Goal: Task Accomplishment & Management: Complete application form

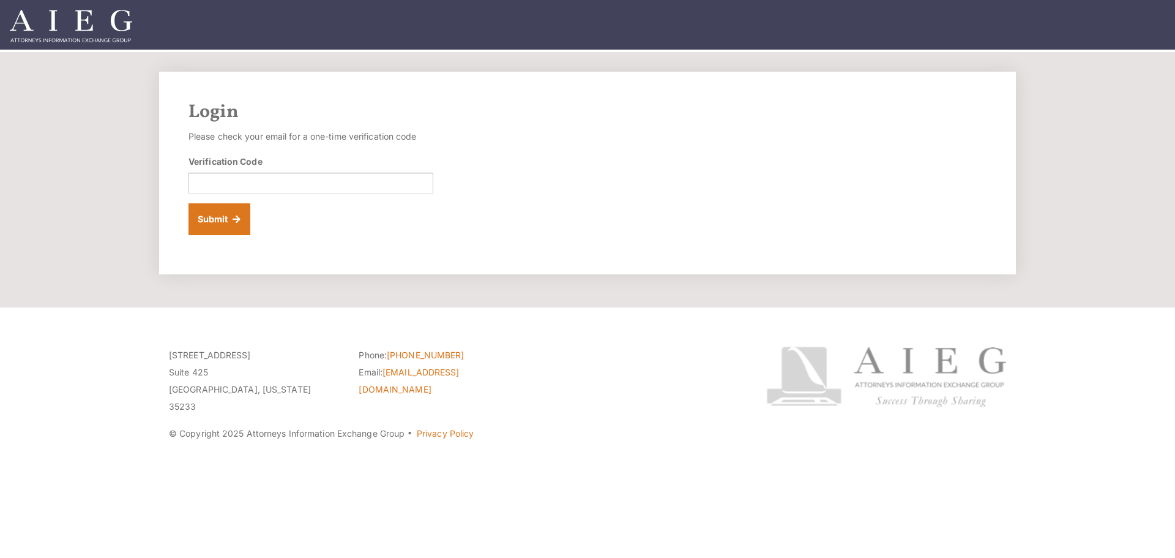
click at [840, 502] on footer "500 Office Park Drive Suite 425 Birmingham, Alabama 35233 Phone: (205) 803-4000…" at bounding box center [587, 432] width 1175 height 250
drag, startPoint x: 222, startPoint y: 155, endPoint x: 225, endPoint y: 173, distance: 17.4
click at [222, 159] on label "Verification Code" at bounding box center [226, 161] width 74 height 13
click at [222, 173] on input "Verification Code" at bounding box center [311, 183] width 245 height 21
click at [227, 178] on input "Verification Code" at bounding box center [311, 183] width 245 height 21
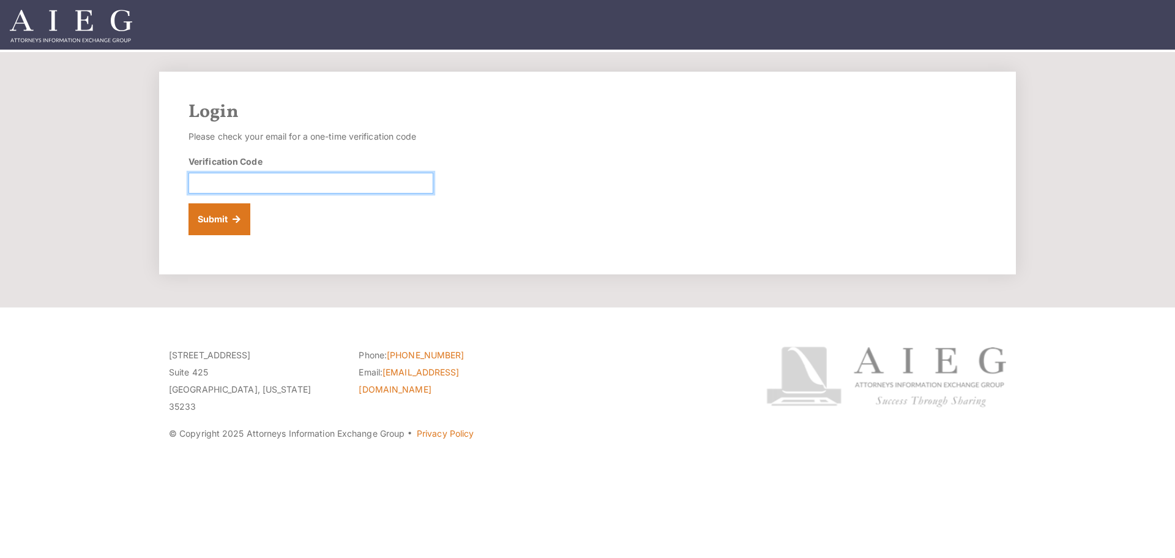
paste input "341120"
type input "341120"
click at [212, 228] on button "Submit" at bounding box center [220, 219] width 62 height 32
click at [318, 192] on input "Verification Code" at bounding box center [311, 183] width 245 height 21
paste input "264741"
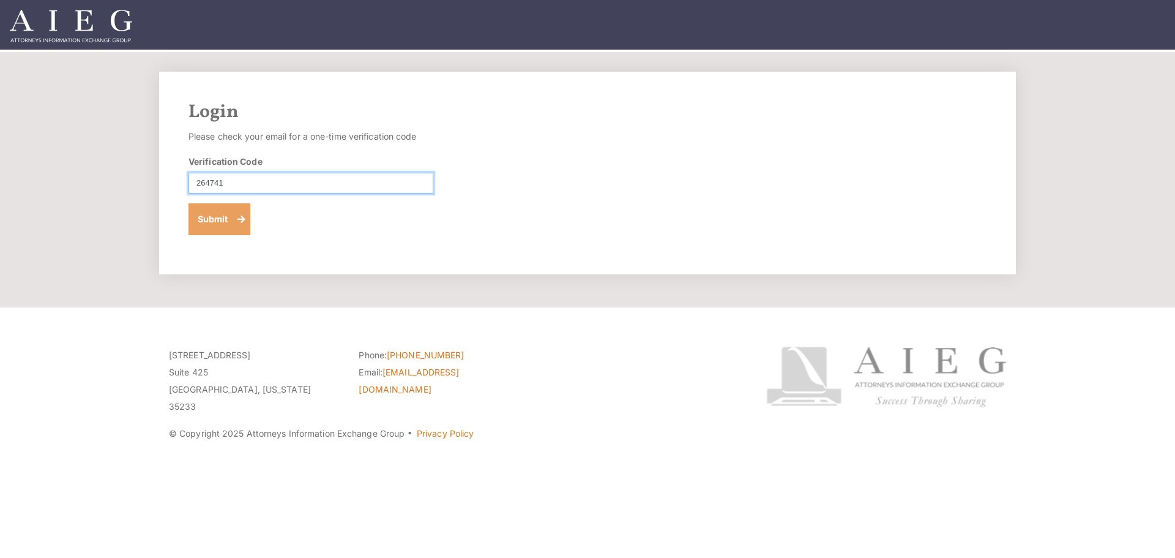
type input "264741"
click at [214, 229] on button "Submit" at bounding box center [220, 219] width 62 height 32
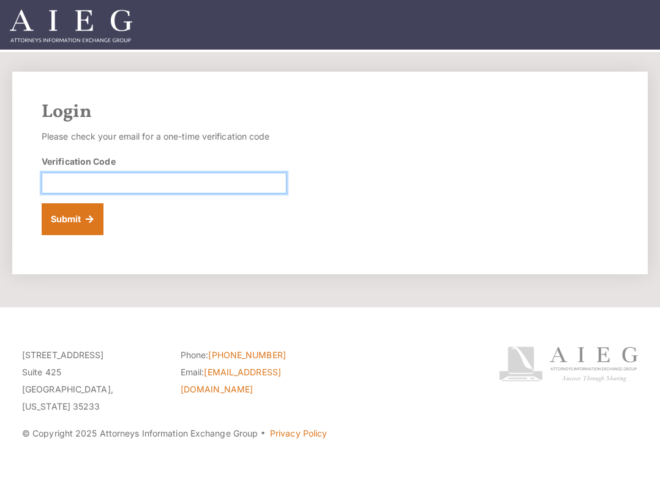
click at [91, 184] on input "Verification Code" at bounding box center [164, 183] width 245 height 21
paste input "227468"
type input "227468"
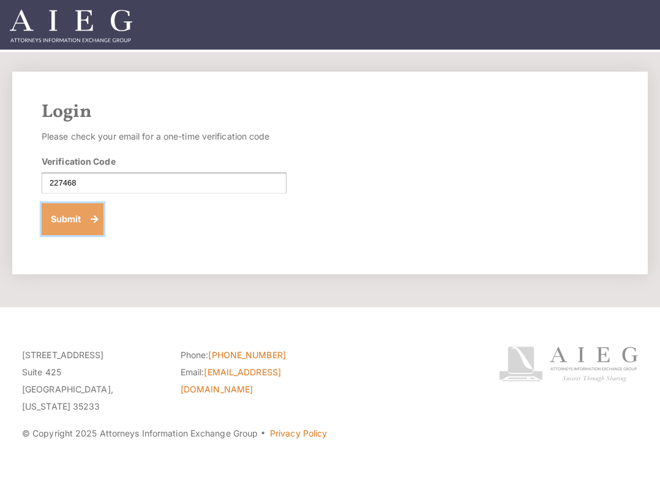
click at [75, 219] on button "Submit" at bounding box center [73, 219] width 62 height 32
